Goal: Find specific page/section: Find specific page/section

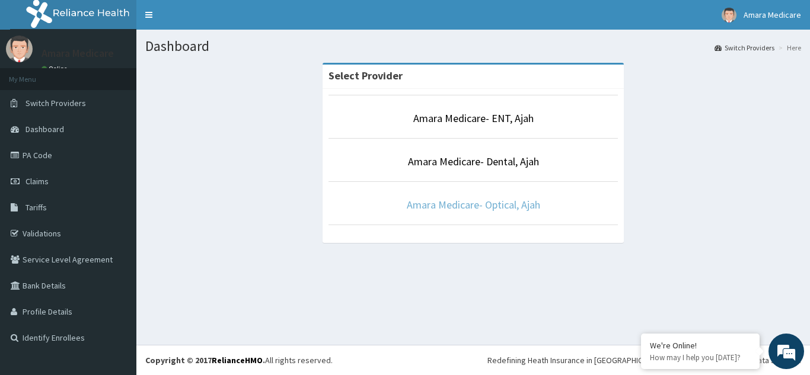
click at [485, 205] on link "Amara Medicare- Optical, Ajah" at bounding box center [473, 205] width 133 height 14
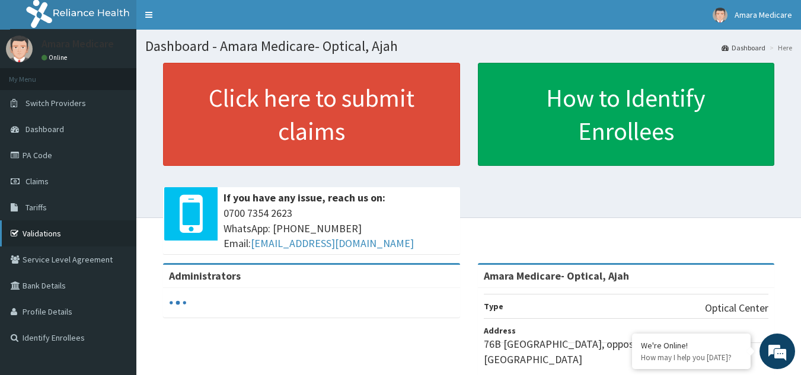
click at [20, 225] on link "Validations" at bounding box center [68, 234] width 136 height 26
